Goal: Task Accomplishment & Management: Complete application form

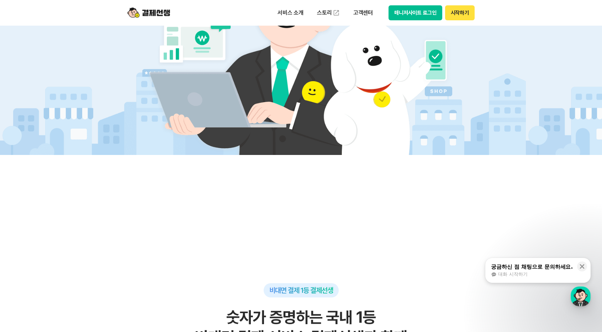
scroll to position [379, 0]
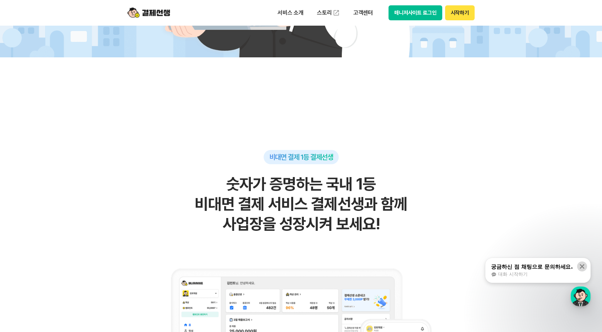
click at [582, 266] on icon at bounding box center [582, 266] width 5 height 5
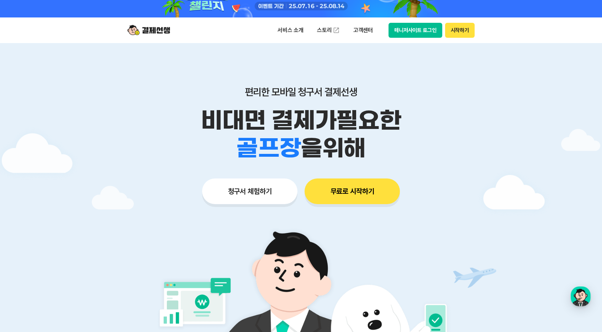
scroll to position [0, 0]
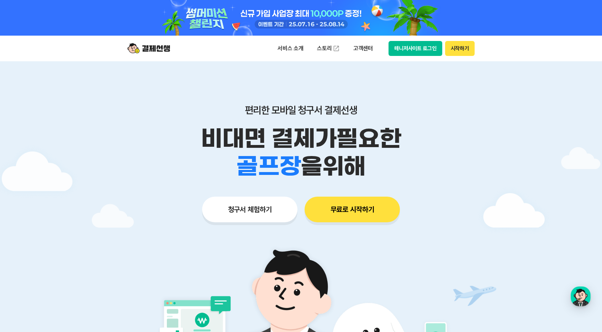
click at [261, 207] on button "청구서 체험하기" at bounding box center [249, 210] width 95 height 26
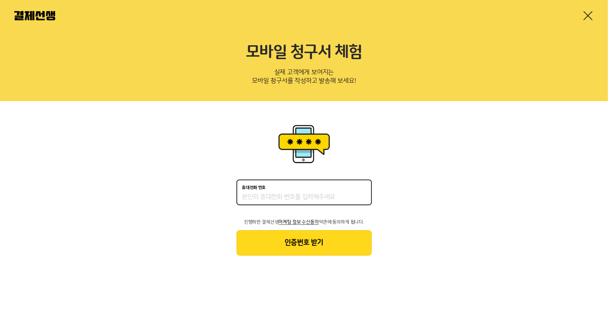
click at [290, 198] on input "휴대전화 번호" at bounding box center [304, 197] width 124 height 9
type input "01054459400"
click at [316, 247] on button "인증번호 받기" at bounding box center [303, 243] width 135 height 26
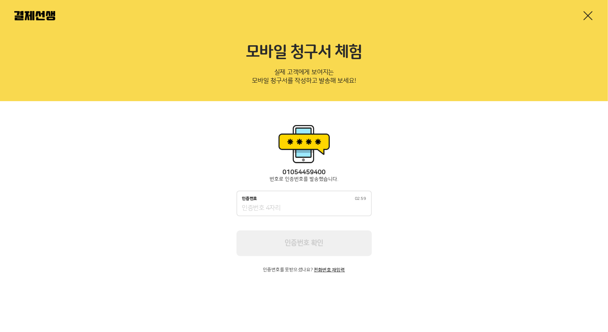
drag, startPoint x: 317, startPoint y: 206, endPoint x: 319, endPoint y: 210, distance: 4.5
click at [317, 208] on input "인증번호 02:59" at bounding box center [304, 208] width 124 height 9
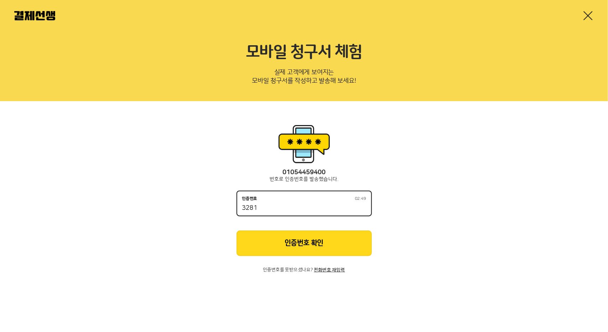
type input "3281"
drag, startPoint x: 318, startPoint y: 250, endPoint x: 318, endPoint y: 245, distance: 4.6
click at [318, 249] on button "인증번호 확인" at bounding box center [303, 243] width 135 height 26
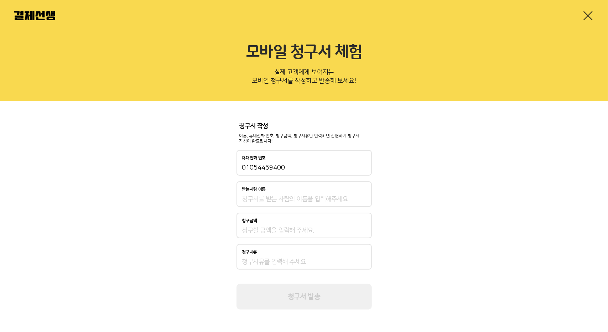
click at [437, 186] on div "청구서 작성 이름, 휴대전화 번호, 청구금액, 청구사유만 입력하면 간편하게 청구서 작성이 완료됩니다! 휴대전화 번호 01054459400 받는…" at bounding box center [304, 216] width 608 height 230
click at [277, 169] on input "01054459400" at bounding box center [304, 167] width 124 height 9
click at [271, 197] on input "받는사람 이름" at bounding box center [304, 199] width 124 height 9
type input "왕경석"
click at [417, 209] on div "청구서 작성 이름, 휴대전화 번호, 청구금액, 청구사유만 입력하면 간편하게 청구서 작성이 완료됩니다! 휴대전화 번호 01054459400 받는…" at bounding box center [304, 216] width 608 height 230
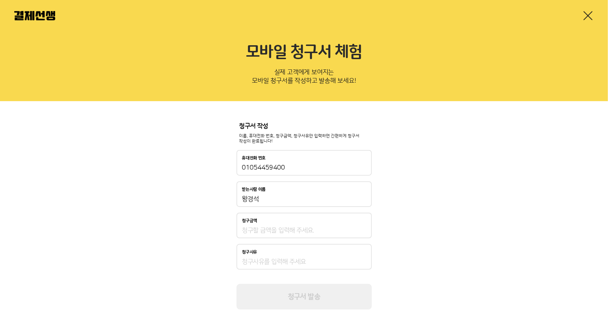
click at [305, 227] on input "청구금액" at bounding box center [304, 230] width 124 height 9
type input "700,000"
click at [303, 259] on input "청구사유" at bounding box center [304, 261] width 124 height 9
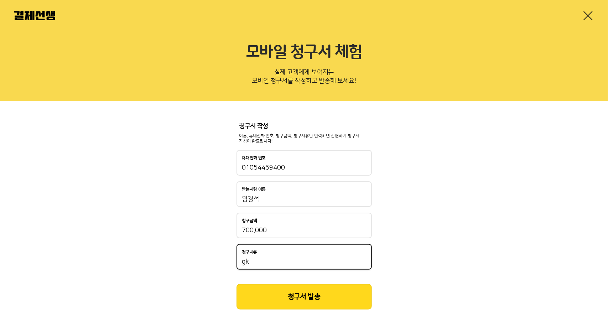
type input "g"
type input "한약처방료"
click at [297, 293] on button "청구서 발송" at bounding box center [303, 297] width 135 height 26
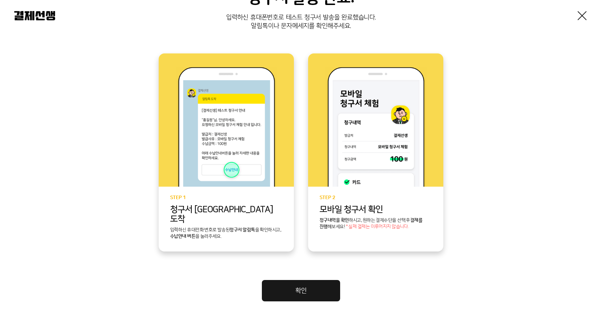
scroll to position [129, 0]
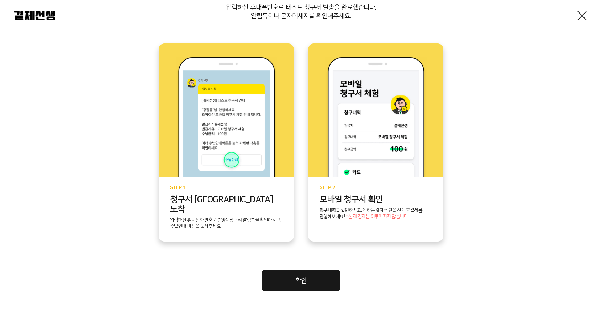
click at [234, 163] on img at bounding box center [226, 117] width 101 height 120
click at [227, 217] on p "입력하신 휴대전화 번호로 발송된 청구서 알림톡 을 확인하시고, 수납안내 버튼 을 눌러주세요." at bounding box center [226, 223] width 112 height 13
click at [305, 270] on link "확인" at bounding box center [301, 280] width 78 height 21
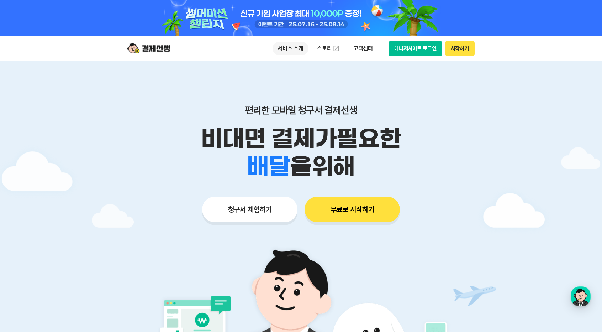
click at [291, 48] on p "서비스 소개" at bounding box center [291, 48] width 36 height 13
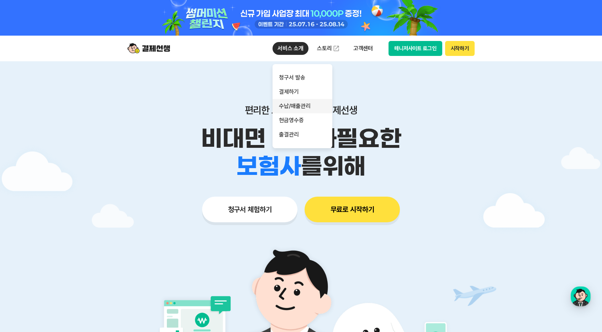
click at [295, 107] on link "수납/매출관리" at bounding box center [303, 106] width 60 height 14
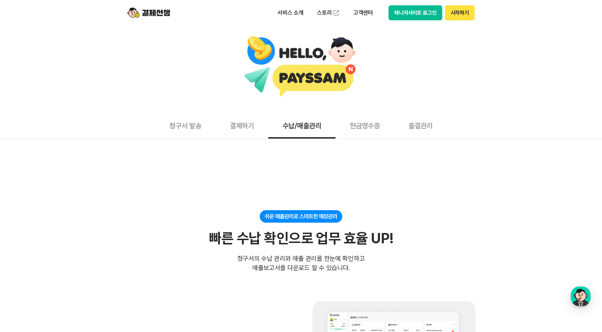
click at [360, 125] on button "현금영수증" at bounding box center [365, 125] width 59 height 26
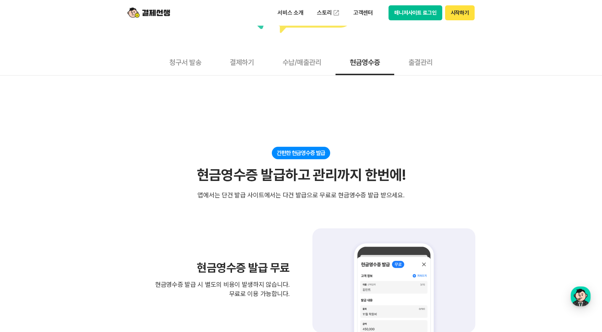
scroll to position [47, 0]
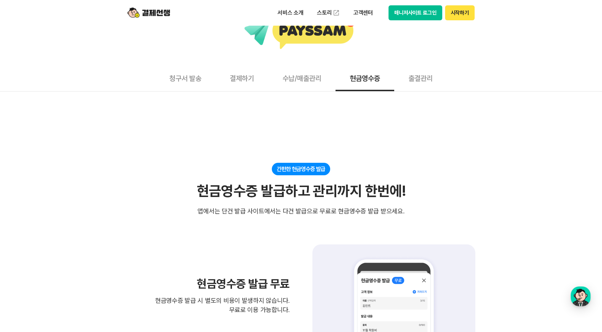
click at [295, 76] on button "수납/매출관리" at bounding box center [301, 78] width 67 height 26
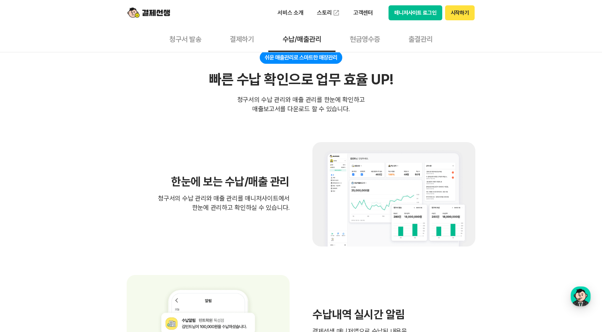
scroll to position [142, 0]
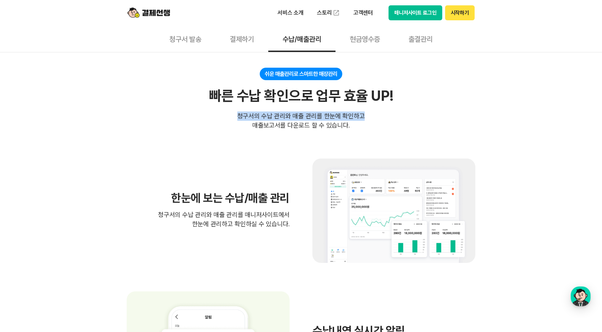
drag, startPoint x: 241, startPoint y: 116, endPoint x: 363, endPoint y: 118, distance: 122.5
click at [363, 118] on div "쉬운 매출관리로 스마트한 매장관리 빠른 수납 확인으로 업무 효율 UP! 빠른 수납 확인으로 업무 효율 UP! 청구서의 수납 관리와 매출 관리를…" at bounding box center [301, 99] width 349 height 62
click at [389, 126] on div "쉬운 매출관리로 스마트한 매장관리 빠른 수납 확인으로 업무 효율 UP! 빠른 수납 확인으로 업무 효율 UP! 청구서의 수납 관리와 매출 관리를…" at bounding box center [301, 99] width 349 height 62
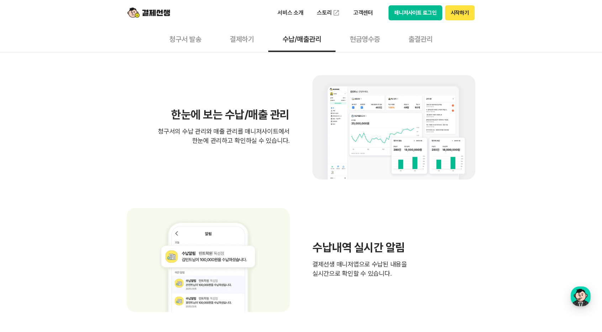
scroll to position [237, 0]
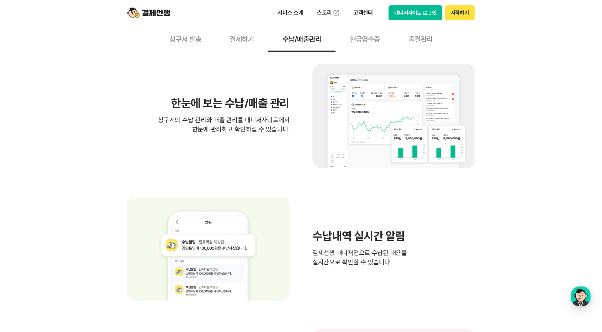
drag, startPoint x: 310, startPoint y: 250, endPoint x: 405, endPoint y: 265, distance: 96.3
click at [405, 265] on div "수납내역 실시간 알림 결제선생 매니저앱으로 수납된 내용을 실시간으로 확인할 수 있습니다." at bounding box center [301, 249] width 349 height 104
click at [447, 252] on p "결제선생 매니저앱으로 수납된 내용을 실시간으로 확인할 수 있습니다." at bounding box center [394, 257] width 163 height 19
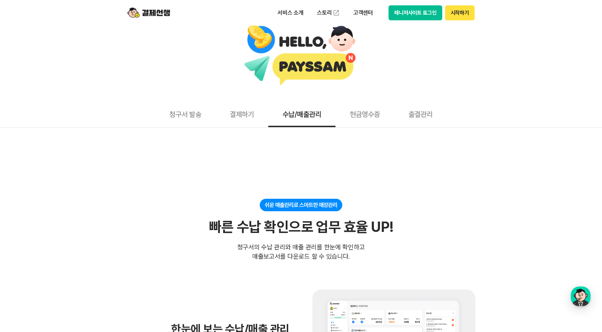
scroll to position [0, 0]
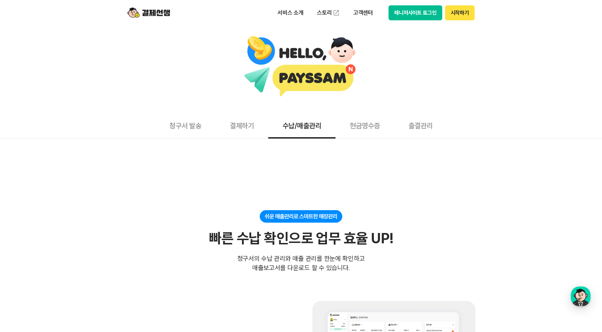
click at [373, 127] on button "현금영수증" at bounding box center [365, 125] width 59 height 26
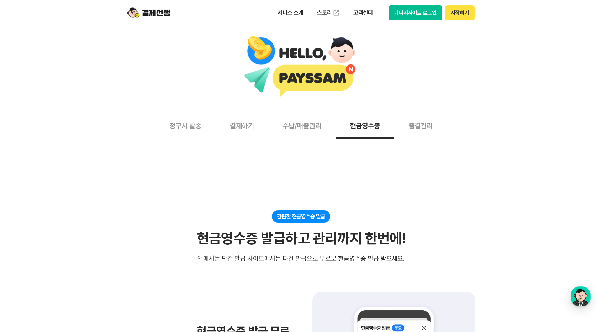
click at [298, 126] on button "수납/매출관리" at bounding box center [301, 125] width 67 height 26
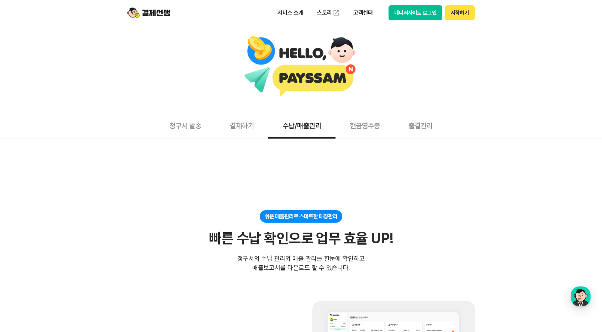
click at [424, 124] on button "출결관리" at bounding box center [420, 125] width 53 height 26
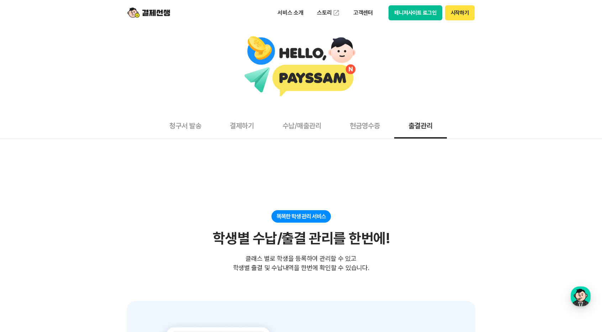
click at [303, 126] on button "수납/매출관리" at bounding box center [301, 125] width 67 height 26
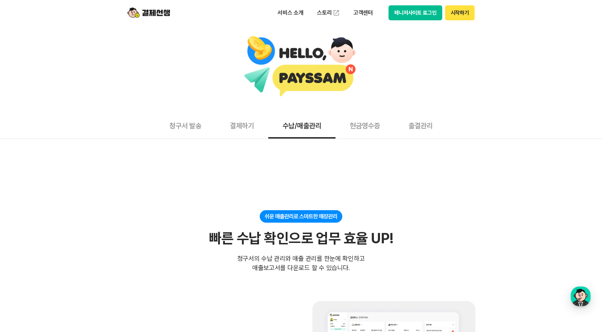
click at [243, 130] on button "결제하기" at bounding box center [242, 125] width 53 height 26
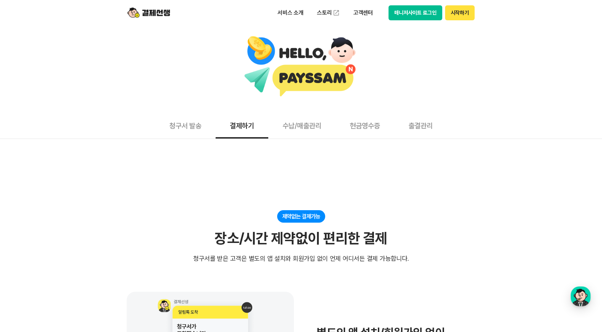
click at [194, 124] on button "청구서 발송" at bounding box center [185, 125] width 61 height 26
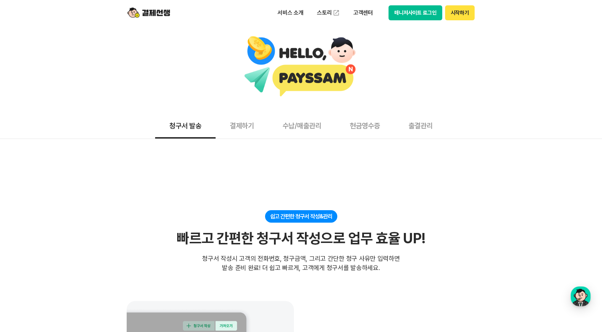
click at [233, 126] on button "결제하기" at bounding box center [242, 125] width 53 height 26
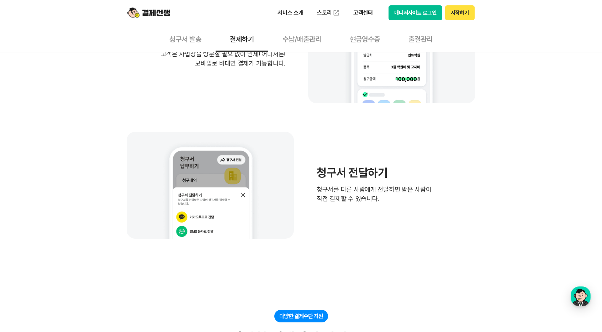
scroll to position [379, 0]
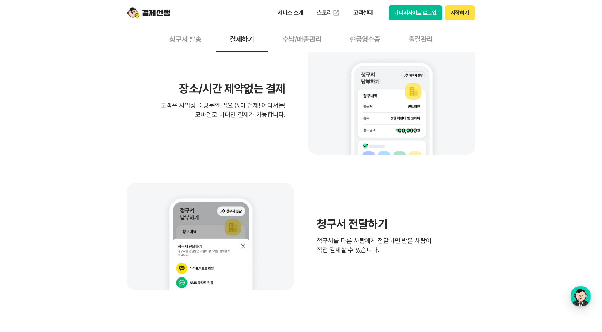
click at [297, 37] on button "수납/매출관리" at bounding box center [301, 39] width 67 height 26
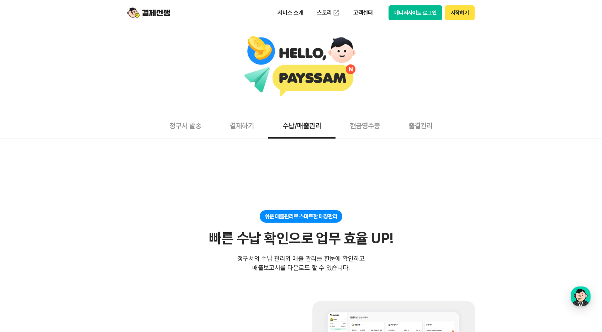
click at [184, 127] on button "청구서 발송" at bounding box center [185, 125] width 61 height 26
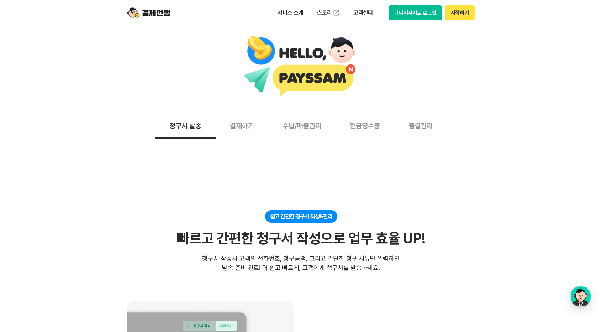
click at [232, 126] on button "결제하기" at bounding box center [242, 125] width 53 height 26
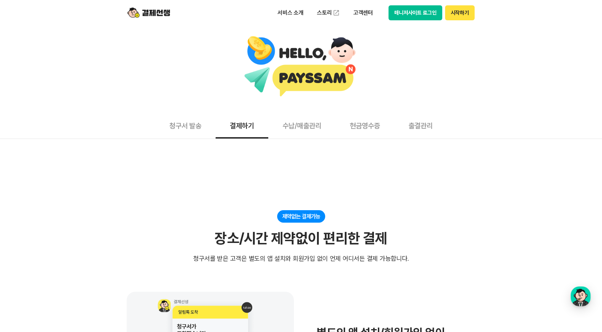
click at [293, 130] on button "수납/매출관리" at bounding box center [301, 125] width 67 height 26
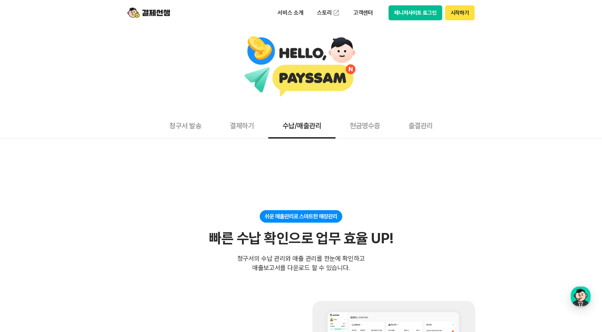
click at [370, 127] on button "현금영수증" at bounding box center [365, 125] width 59 height 26
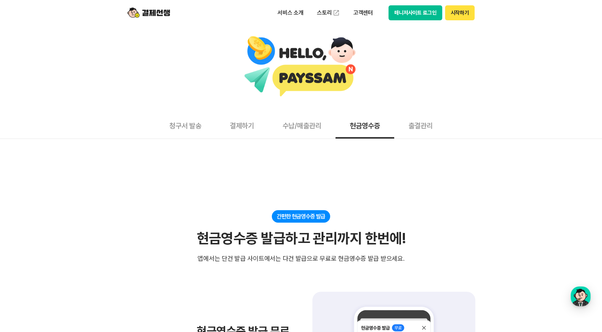
click at [414, 127] on button "출결관리" at bounding box center [420, 125] width 53 height 26
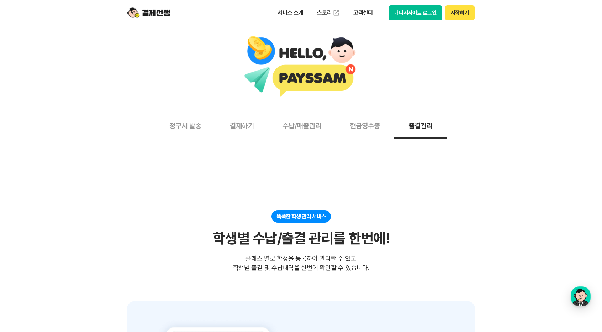
click at [452, 12] on button "시작하기" at bounding box center [460, 12] width 30 height 15
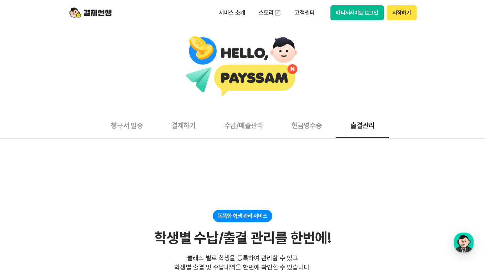
click at [357, 14] on button "매니저사이트 로그인" at bounding box center [357, 12] width 54 height 15
click at [349, 15] on button "매니저사이트 로그인" at bounding box center [357, 12] width 54 height 15
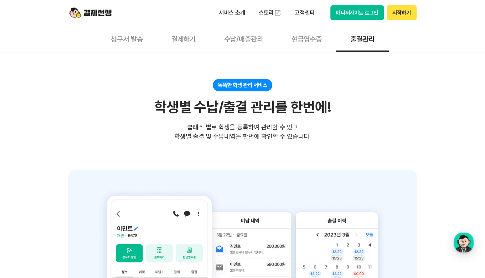
scroll to position [142, 0]
